Goal: Information Seeking & Learning: Compare options

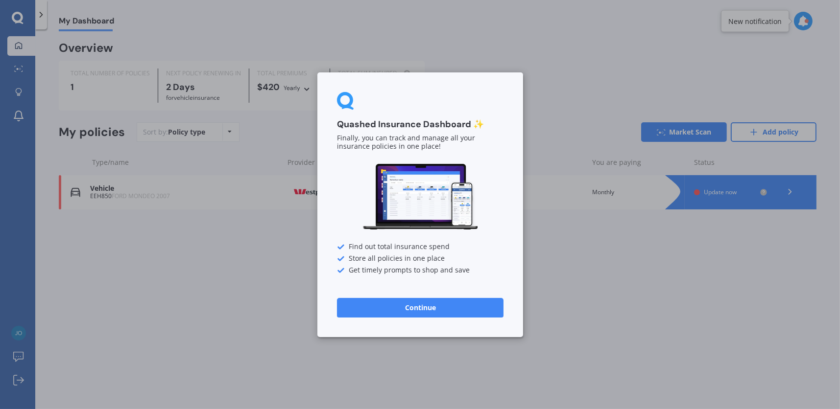
click at [447, 309] on button "Continue" at bounding box center [420, 308] width 167 height 20
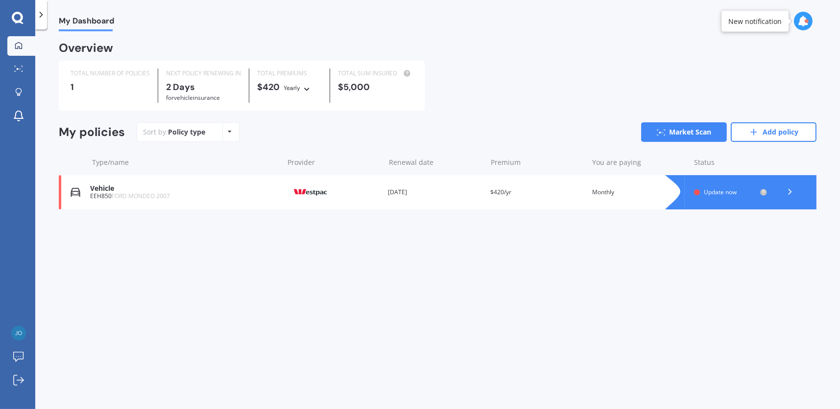
click at [710, 193] on span "Update now" at bounding box center [720, 192] width 33 height 8
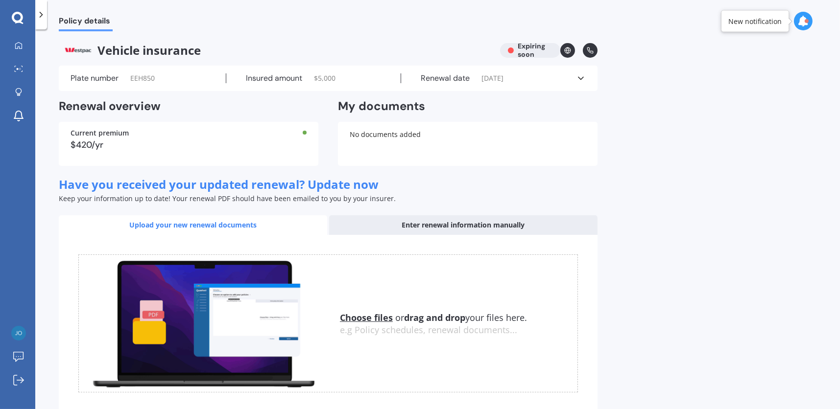
scroll to position [52, 0]
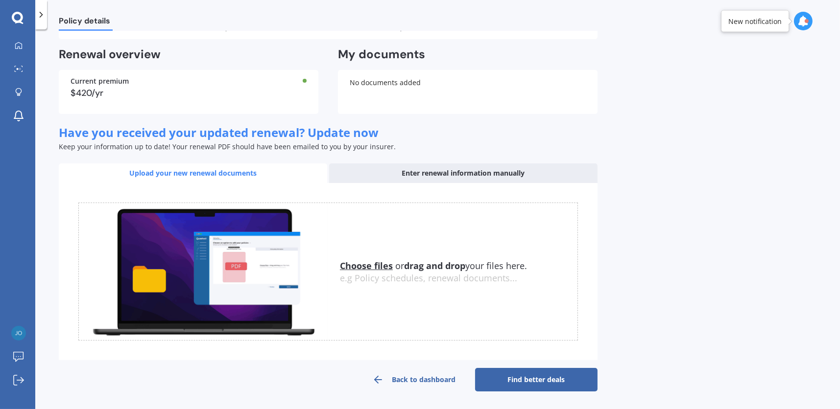
click at [531, 378] on link "Find better deals" at bounding box center [536, 380] width 122 height 24
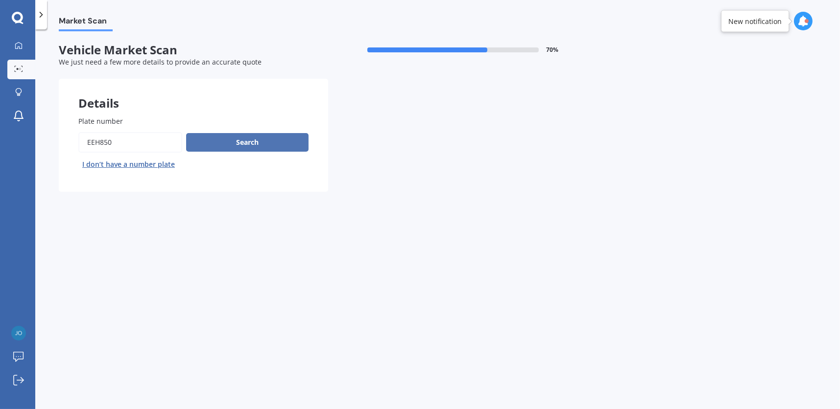
click at [257, 137] on button "Search" at bounding box center [247, 142] width 122 height 19
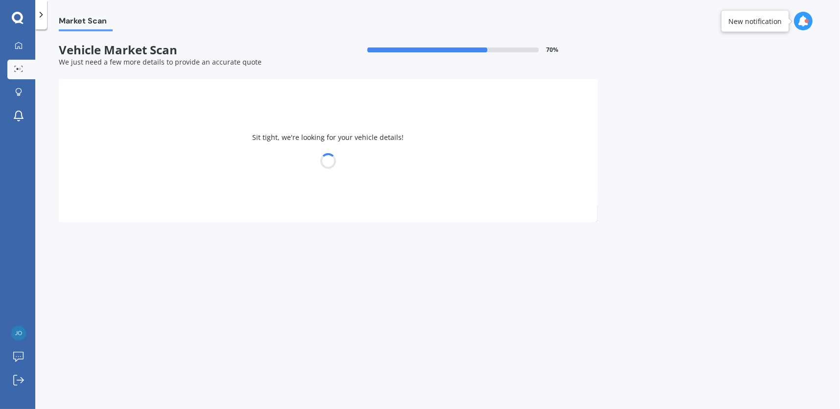
select select "FORD"
select select "MONDEO"
select select "02"
select select "10"
select select "1993"
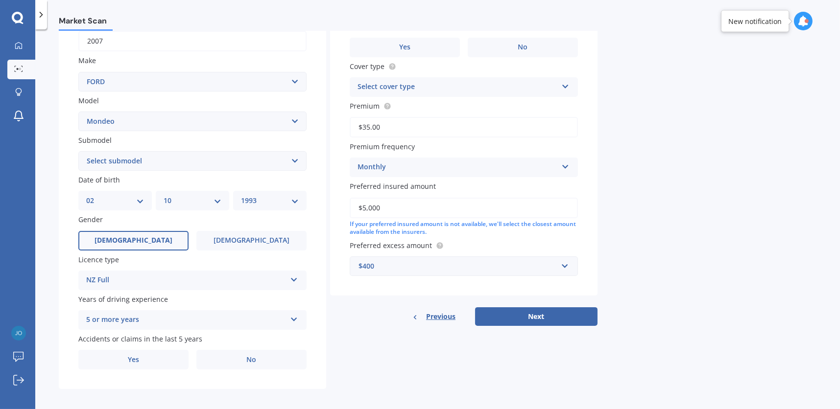
scroll to position [167, 0]
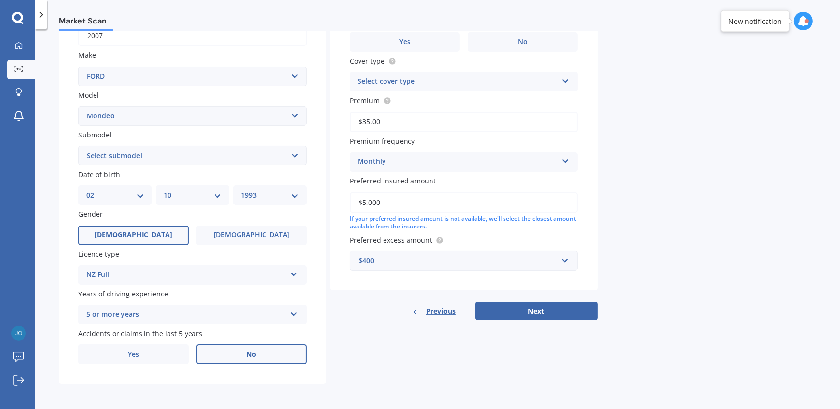
click at [250, 361] on label "No" at bounding box center [251, 355] width 110 height 20
click at [0, 0] on input "No" at bounding box center [0, 0] width 0 height 0
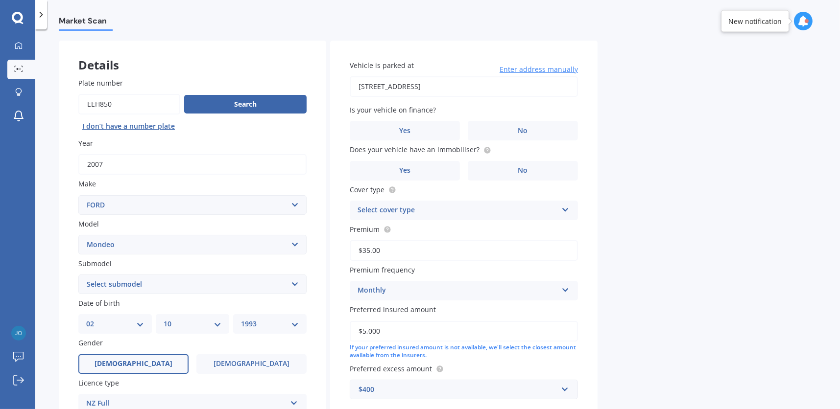
scroll to position [0, 0]
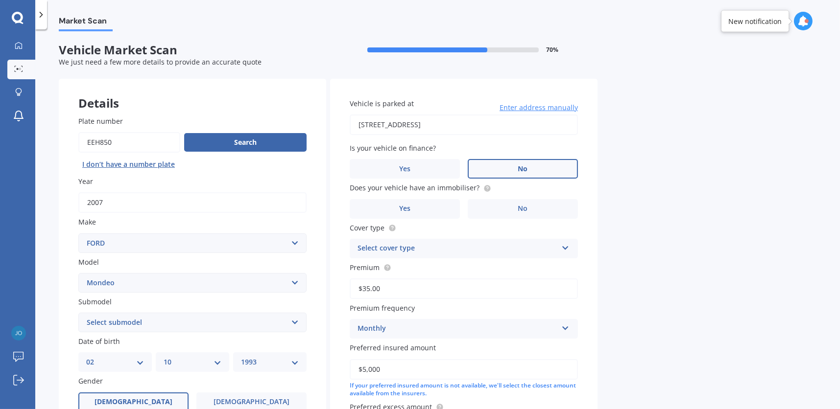
click at [550, 169] on label "No" at bounding box center [523, 169] width 110 height 20
click at [0, 0] on input "No" at bounding box center [0, 0] width 0 height 0
click at [531, 211] on label "No" at bounding box center [523, 209] width 110 height 20
click at [0, 0] on input "No" at bounding box center [0, 0] width 0 height 0
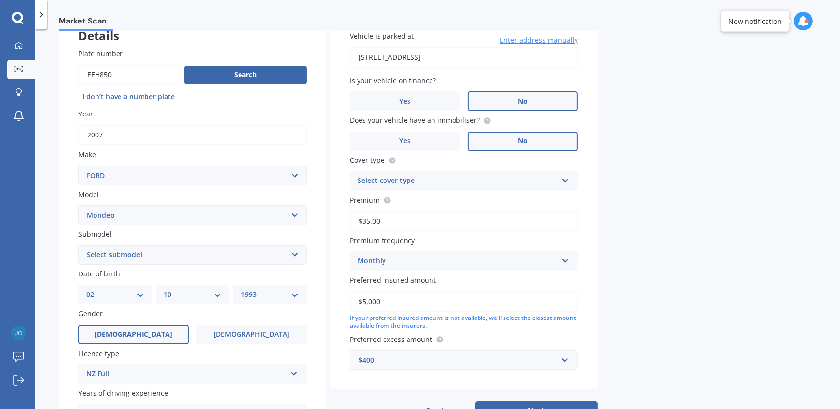
scroll to position [98, 0]
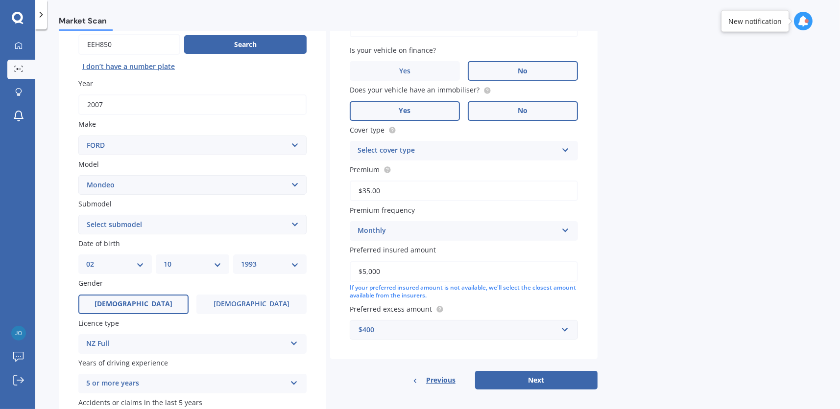
click at [421, 107] on label "Yes" at bounding box center [405, 111] width 110 height 20
click at [0, 0] on input "Yes" at bounding box center [0, 0] width 0 height 0
click at [556, 146] on div "Select cover type" at bounding box center [458, 151] width 200 height 12
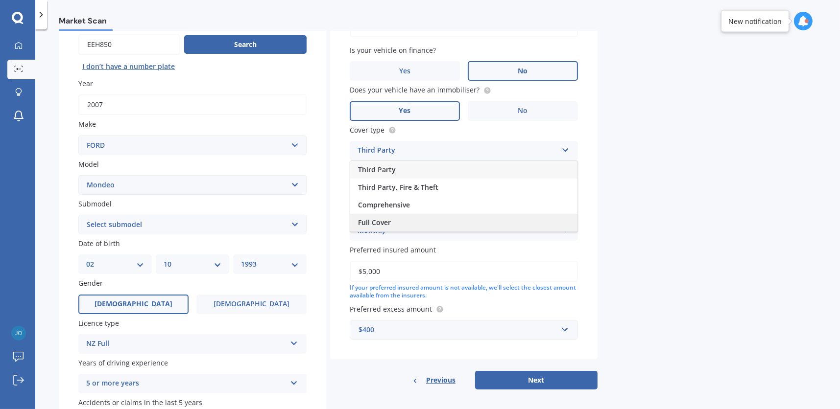
click at [464, 225] on div "Full Cover" at bounding box center [463, 223] width 227 height 18
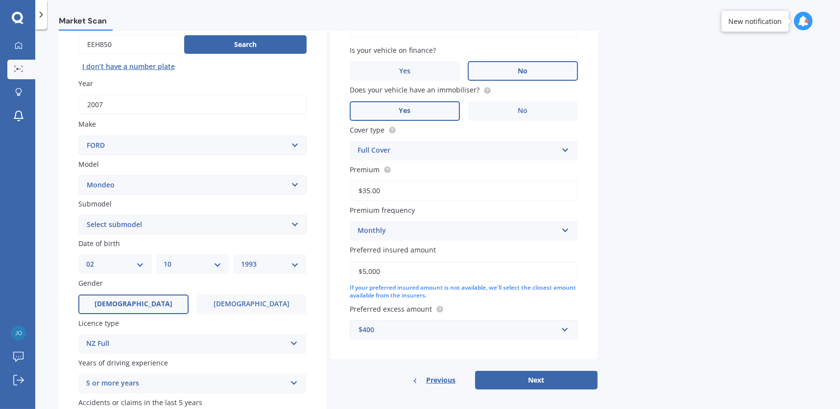
click at [566, 152] on icon at bounding box center [565, 148] width 8 height 7
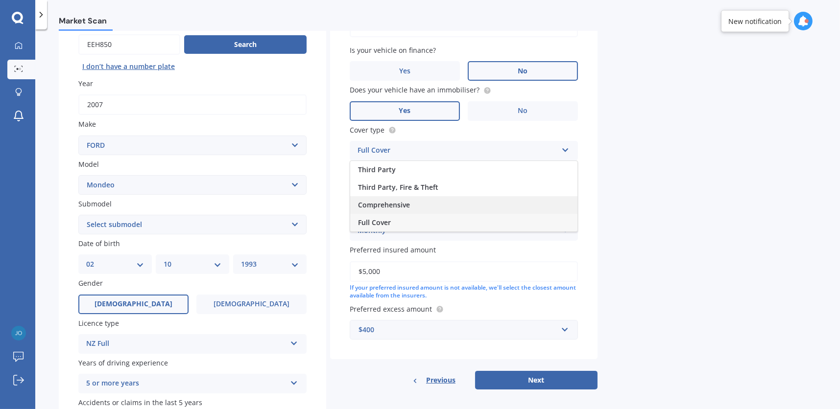
click at [452, 208] on div "Comprehensive" at bounding box center [463, 205] width 227 height 18
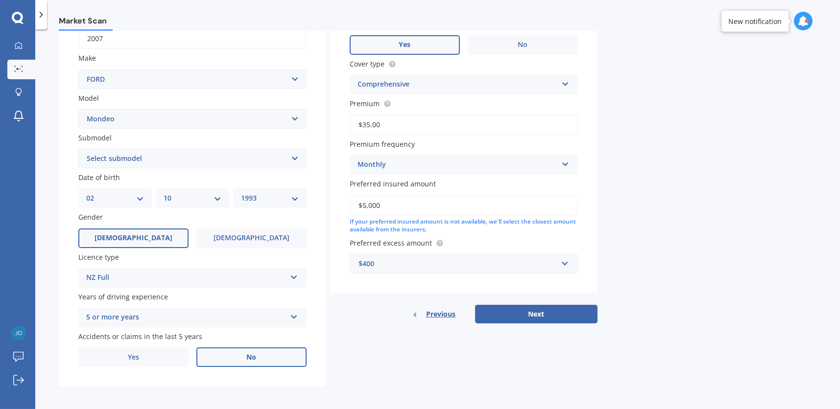
scroll to position [167, 0]
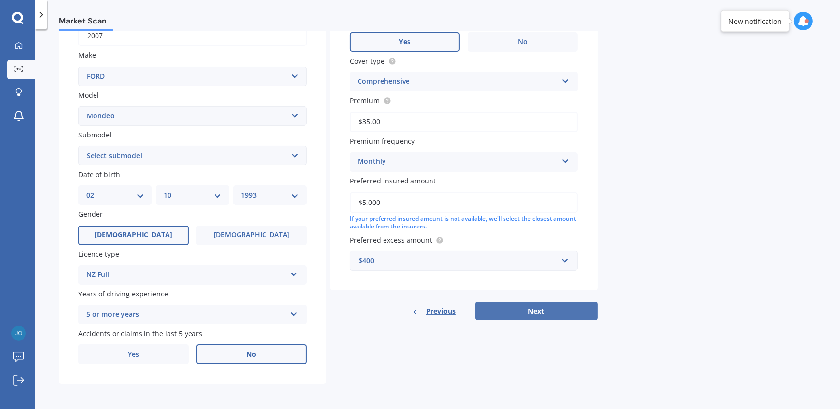
click at [540, 310] on button "Next" at bounding box center [536, 311] width 122 height 19
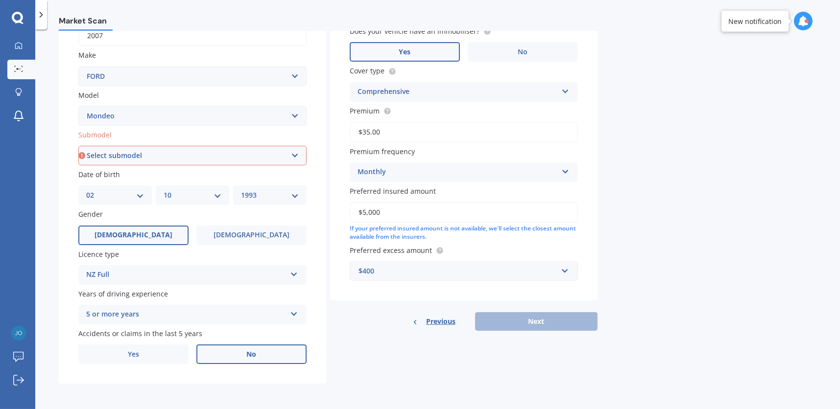
click at [210, 155] on select "Select submodel (All other) 2.0 Litre 2.3 Litre 2.3 Litre Zetec 3.0 Litre V6 Am…" at bounding box center [192, 156] width 228 height 20
select select "2.0 LITRE"
click at [78, 146] on select "Select submodel (All other) 2.0 Litre 2.3 Litre 2.3 Litre Zetec 3.0 Litre V6 Am…" at bounding box center [192, 156] width 228 height 20
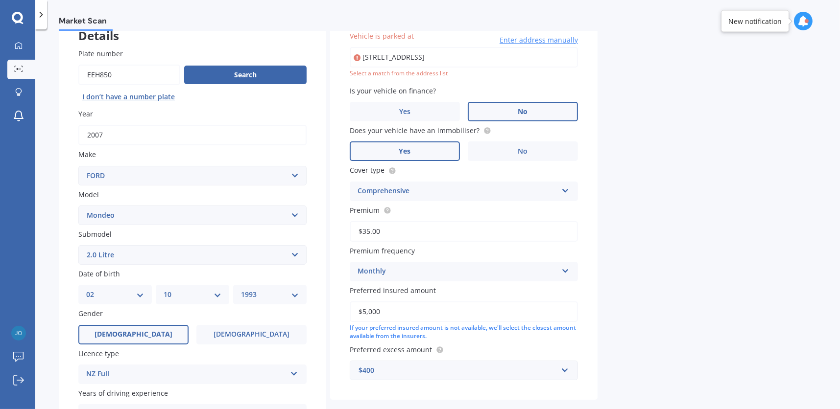
scroll to position [67, 0]
type input "[STREET_ADDRESS]"
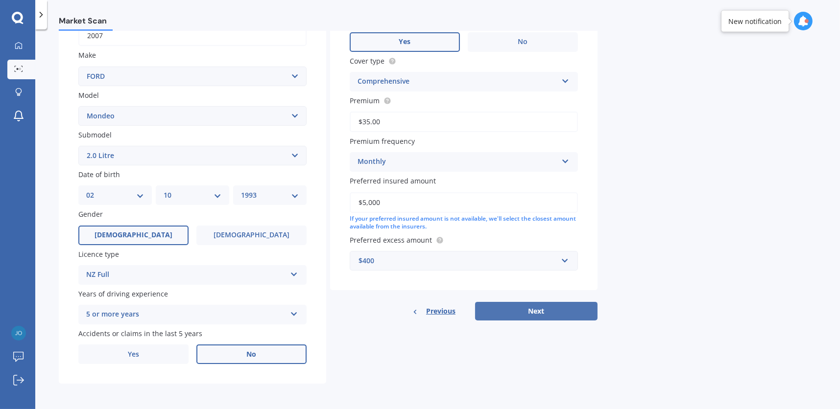
click at [540, 308] on button "Next" at bounding box center [536, 311] width 122 height 19
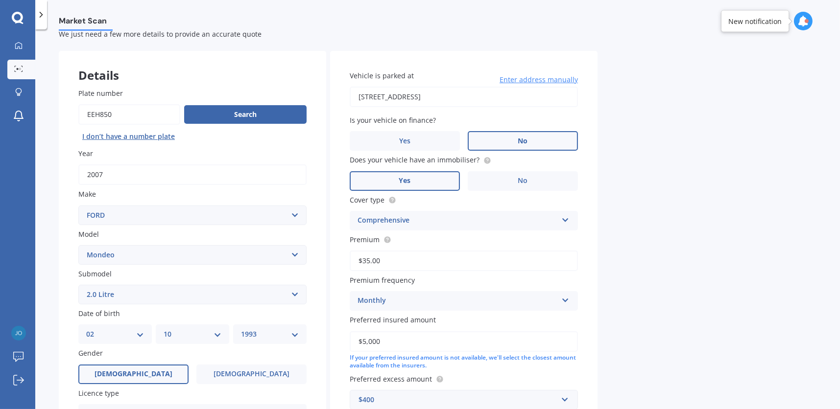
select select "02"
select select "10"
select select "1993"
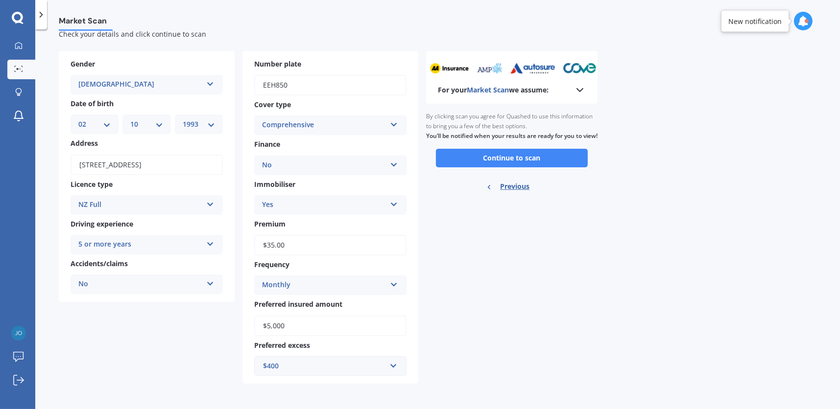
scroll to position [0, 0]
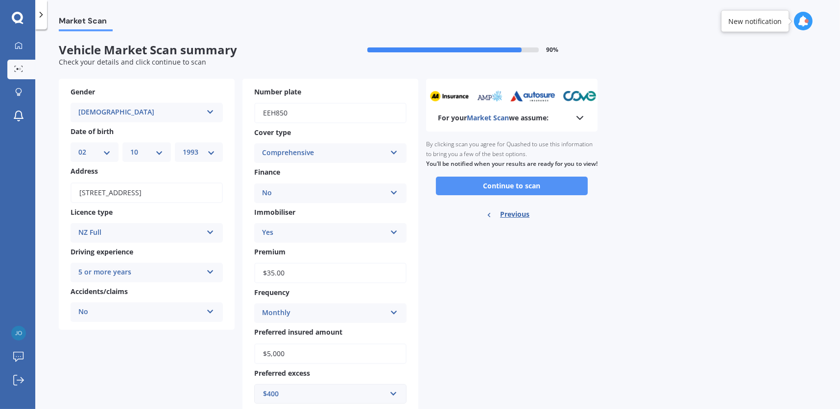
click at [536, 195] on button "Continue to scan" at bounding box center [512, 186] width 152 height 19
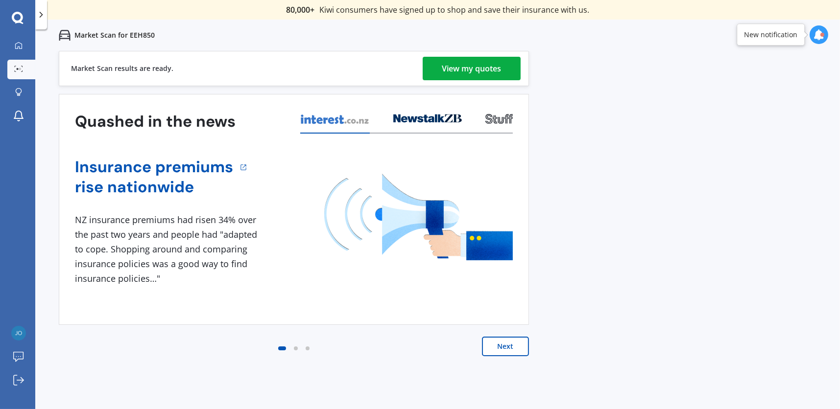
click at [466, 76] on div "View my quotes" at bounding box center [471, 69] width 59 height 24
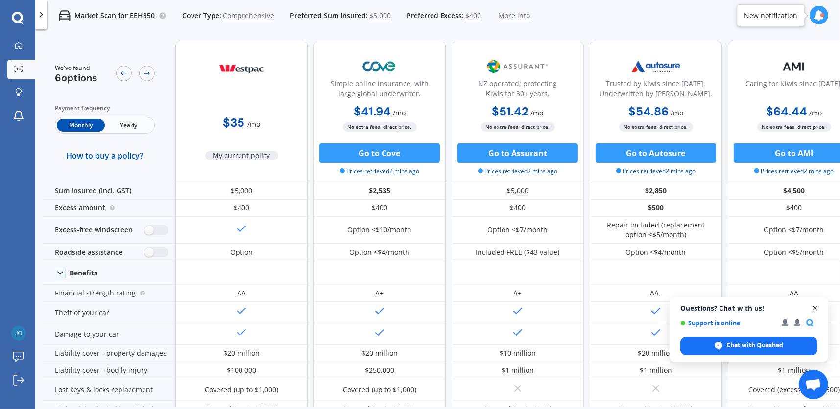
click at [816, 308] on span "Close chat" at bounding box center [815, 309] width 12 height 12
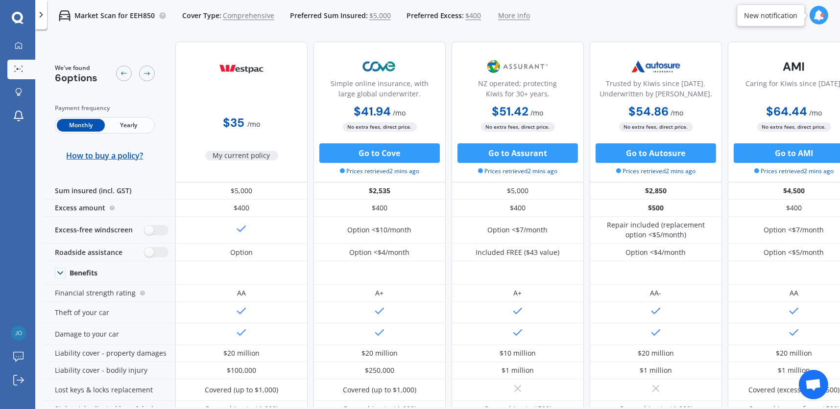
click at [247, 14] on span "Comprehensive" at bounding box center [248, 16] width 51 height 10
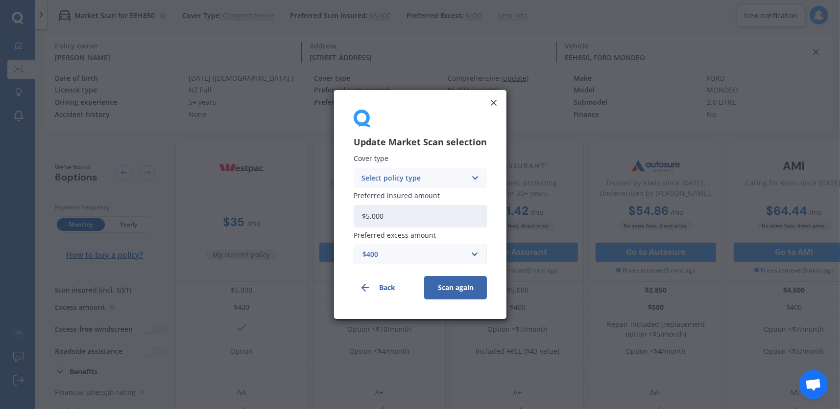
click at [468, 175] on div "Select policy type Comprehensive Third Party, Fire & Theft Third Party" at bounding box center [420, 178] width 133 height 20
click at [494, 103] on icon at bounding box center [494, 103] width 10 height 10
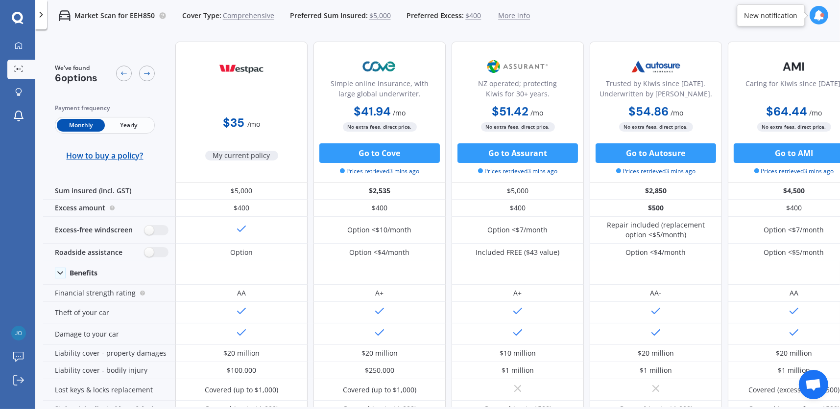
click at [228, 15] on span "Comprehensive" at bounding box center [248, 16] width 51 height 10
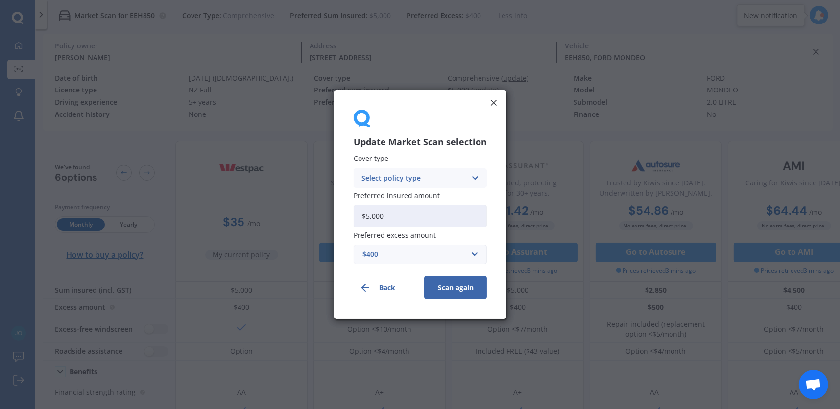
click at [465, 176] on div "Select policy type" at bounding box center [413, 178] width 105 height 11
click at [420, 212] on span "Third Party, Fire & Theft" at bounding box center [402, 215] width 80 height 7
click at [449, 298] on button "Scan again" at bounding box center [455, 288] width 63 height 24
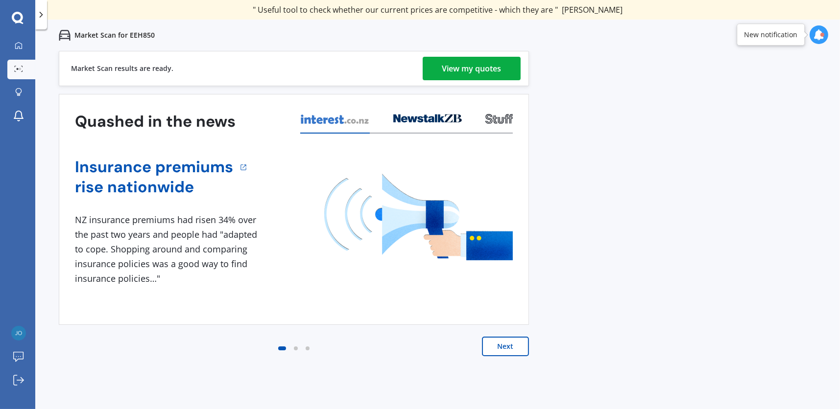
click at [505, 66] on link "View my quotes" at bounding box center [472, 69] width 98 height 24
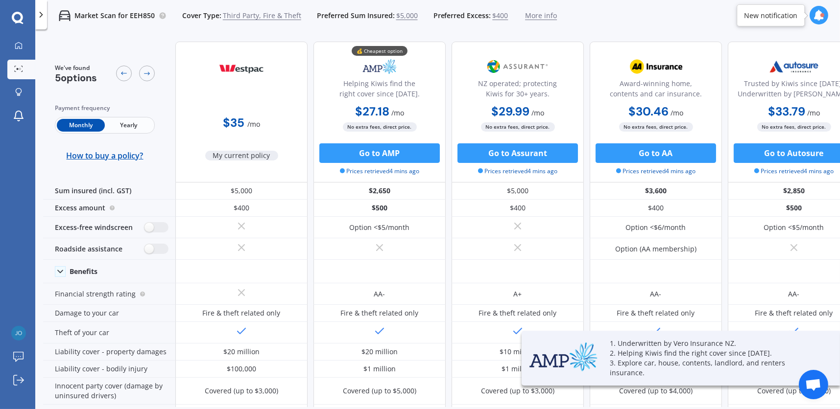
click at [400, 14] on span "$5,000" at bounding box center [407, 16] width 22 height 10
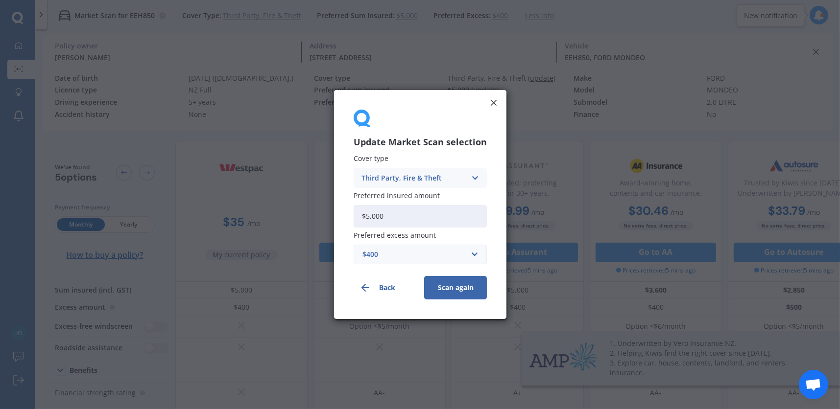
click at [481, 174] on div "Third Party, Fire & Theft Comprehensive Third Party, Fire & Theft Third Party" at bounding box center [420, 178] width 133 height 20
click at [410, 195] on span "Comprehensive" at bounding box center [388, 197] width 52 height 7
click at [385, 263] on input "text" at bounding box center [417, 254] width 124 height 19
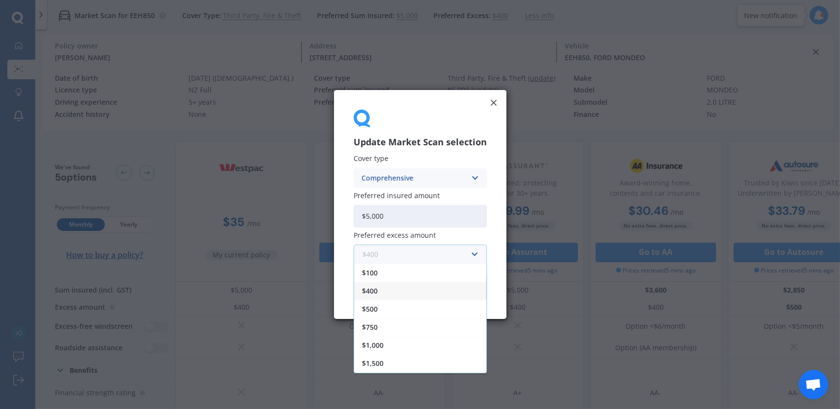
click at [415, 248] on input "text" at bounding box center [417, 254] width 124 height 19
click at [412, 217] on input "$5,000" at bounding box center [420, 216] width 133 height 23
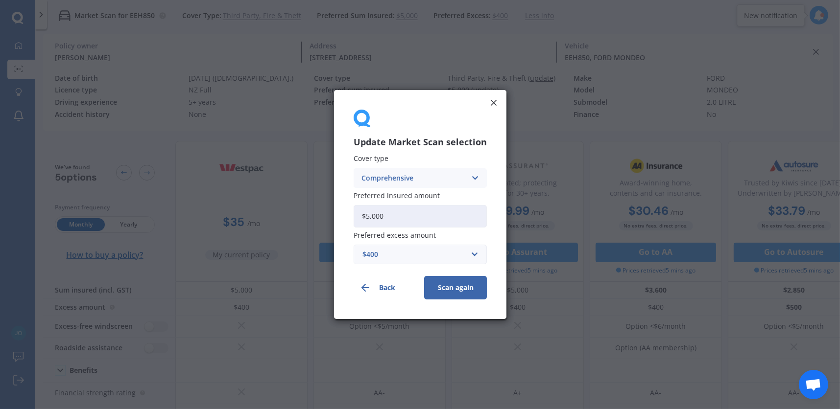
drag, startPoint x: 412, startPoint y: 217, endPoint x: 323, endPoint y: 213, distance: 89.2
click at [323, 213] on div "Update Market Scan selection Cover type Comprehensive Comprehensive Third Party…" at bounding box center [420, 204] width 840 height 409
type input "$4,500"
click at [456, 286] on button "Scan again" at bounding box center [455, 288] width 63 height 24
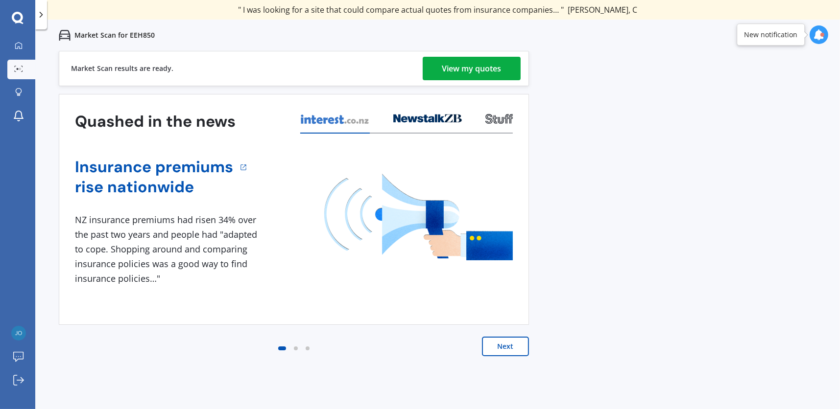
click at [510, 67] on link "View my quotes" at bounding box center [472, 69] width 98 height 24
